Goal: Information Seeking & Learning: Learn about a topic

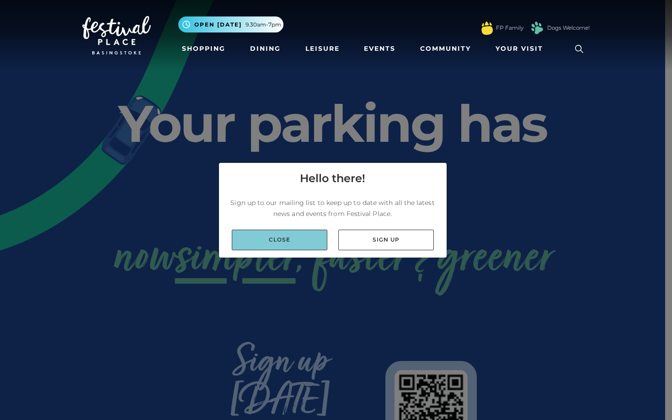
click at [278, 241] on link "Close" at bounding box center [280, 240] width 96 height 21
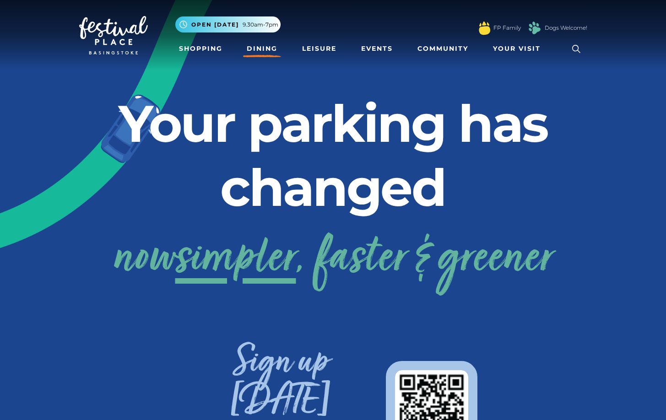
click at [257, 47] on link "Dining" at bounding box center [262, 48] width 38 height 17
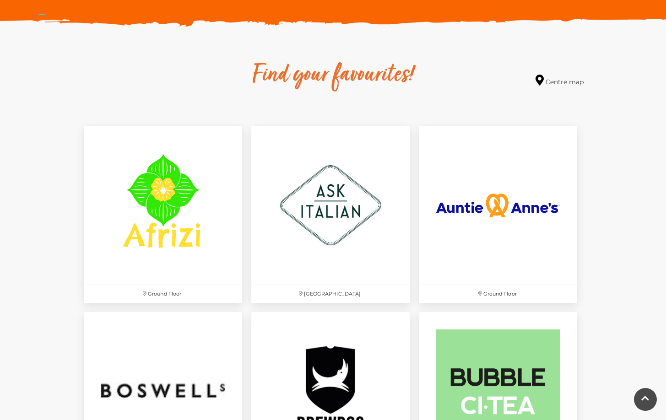
scroll to position [549, 0]
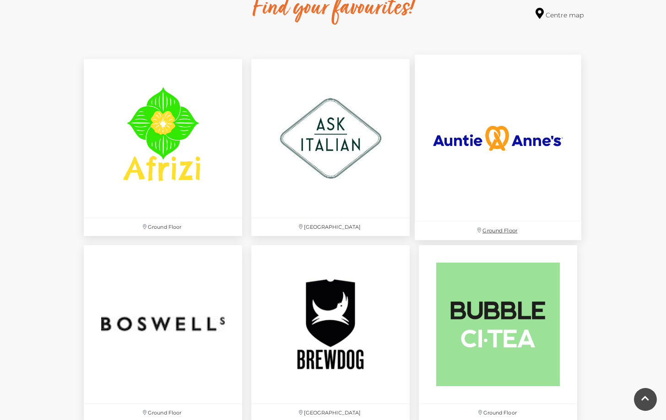
click at [481, 137] on img at bounding box center [497, 138] width 166 height 166
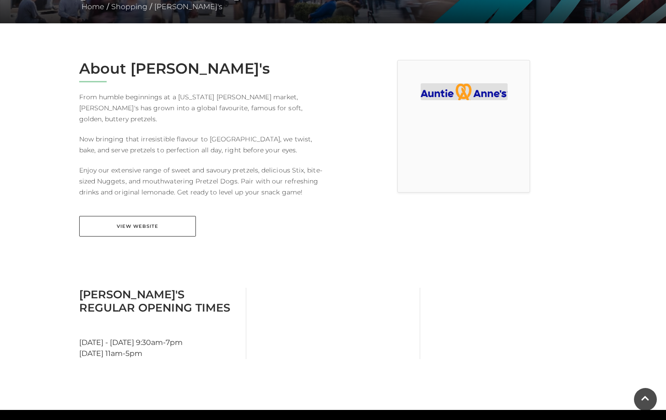
scroll to position [274, 0]
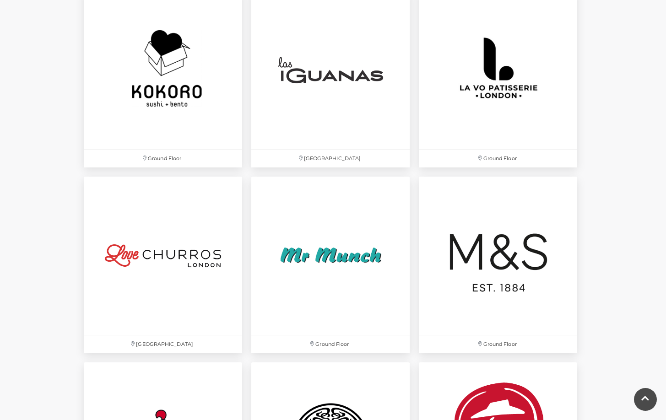
scroll to position [2196, 0]
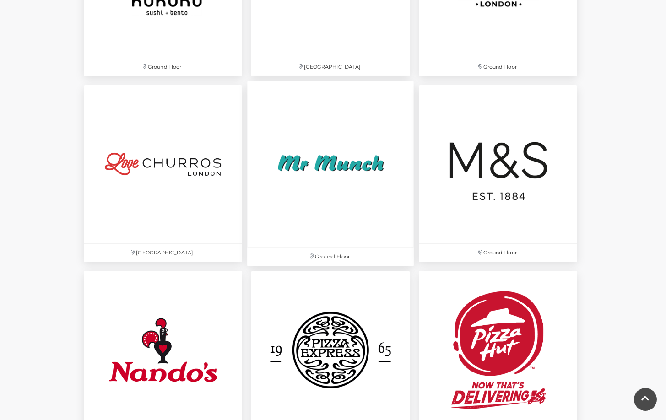
click at [352, 201] on img at bounding box center [330, 164] width 166 height 166
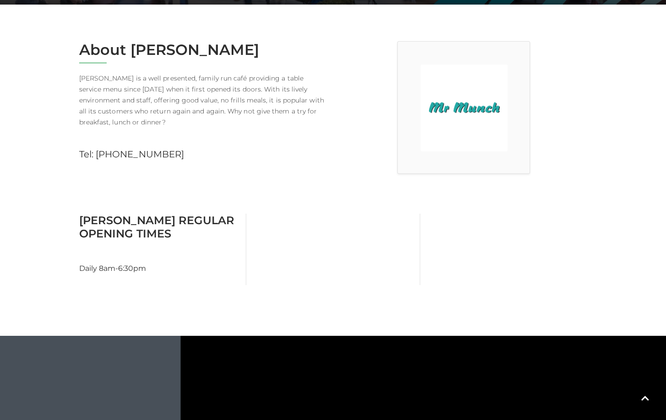
scroll to position [202, 0]
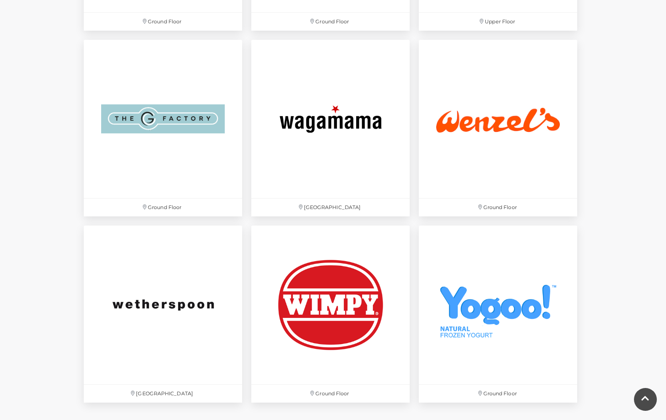
scroll to position [3019, 0]
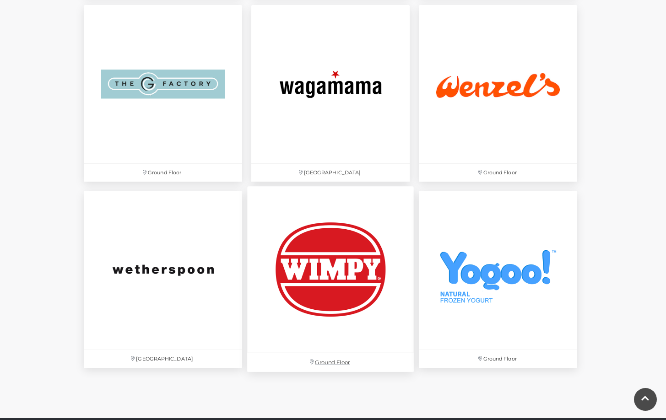
click at [334, 257] on img at bounding box center [330, 270] width 166 height 166
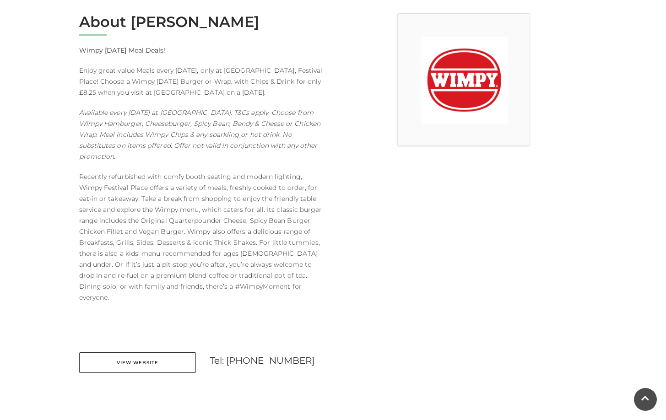
scroll to position [274, 0]
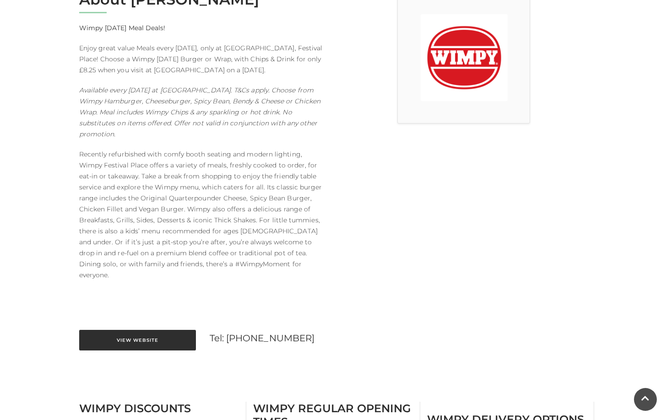
click at [135, 330] on link "View Website" at bounding box center [137, 340] width 117 height 21
